Goal: Task Accomplishment & Management: Use online tool/utility

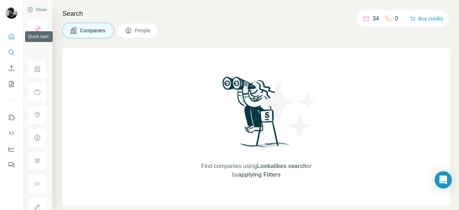
click at [15, 37] on icon "Quick start" at bounding box center [11, 36] width 7 height 7
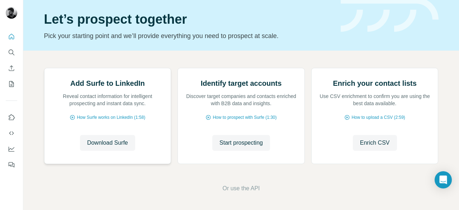
scroll to position [74, 0]
click at [118, 147] on span "Download Surfe" at bounding box center [107, 142] width 41 height 9
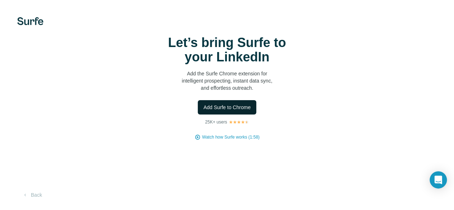
click at [198, 114] on button "Add Surfe to Chrome" at bounding box center [227, 107] width 59 height 14
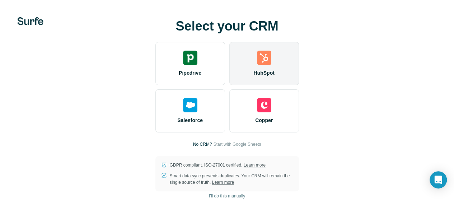
click at [253, 76] on span "HubSpot" at bounding box center [263, 72] width 21 height 7
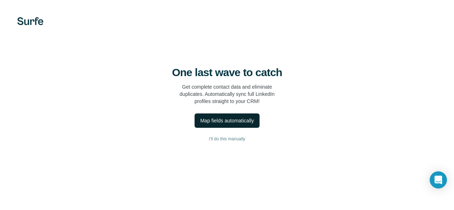
click at [194, 128] on button "Map fields automatically" at bounding box center [226, 120] width 65 height 14
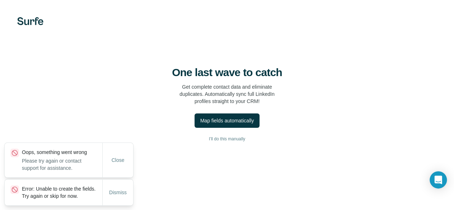
click at [119, 161] on div "Close" at bounding box center [117, 160] width 31 height 34
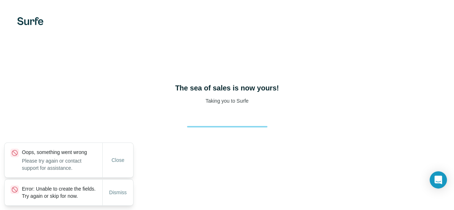
click at [119, 160] on button "Close" at bounding box center [118, 160] width 23 height 13
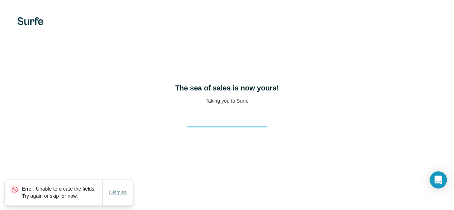
click at [115, 189] on span "Dismiss" at bounding box center [118, 192] width 18 height 7
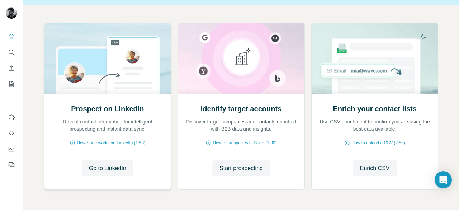
scroll to position [66, 0]
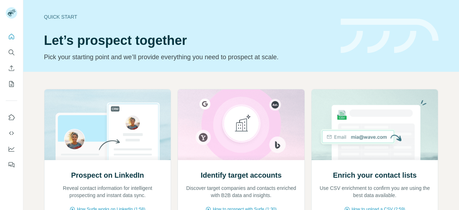
scroll to position [4, 0]
